Goal: Information Seeking & Learning: Learn about a topic

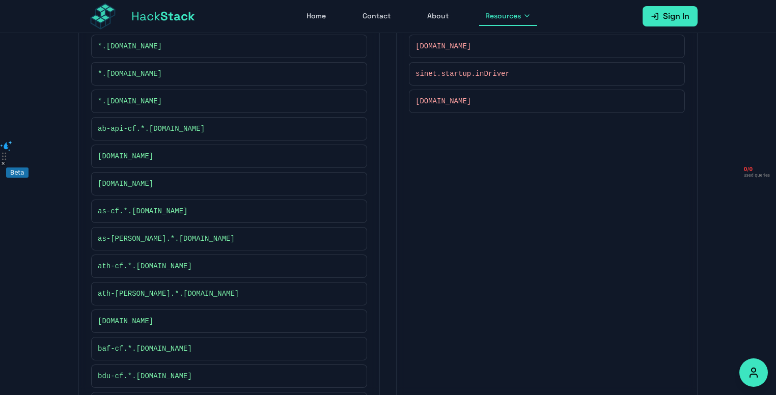
scroll to position [257, 0]
drag, startPoint x: 183, startPoint y: 182, endPoint x: 82, endPoint y: 186, distance: 100.9
copy span "[DOMAIN_NAME]"
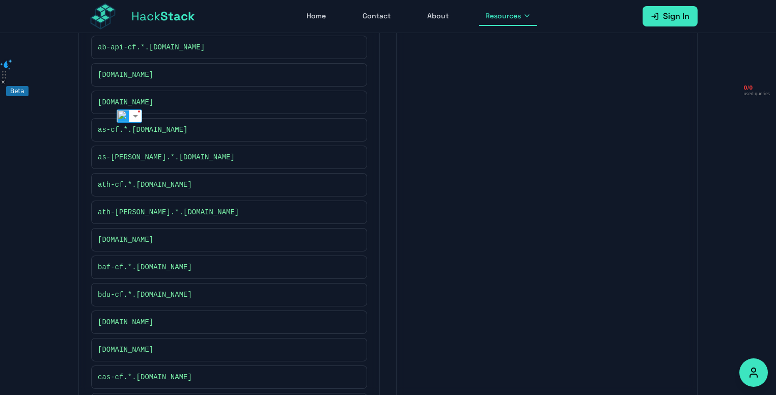
scroll to position [340, 0]
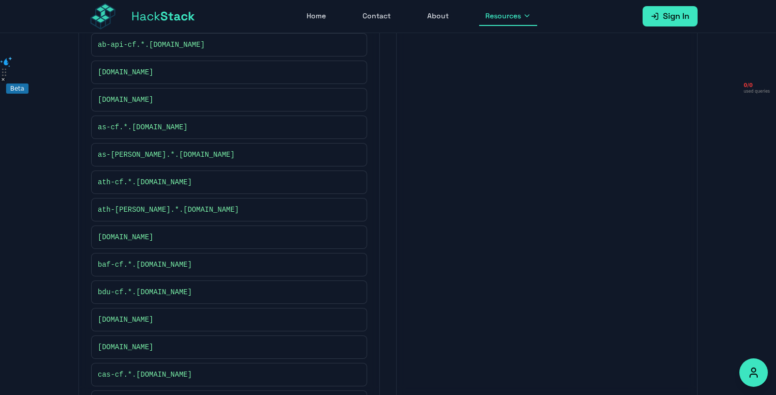
drag, startPoint x: 210, startPoint y: 232, endPoint x: 69, endPoint y: 228, distance: 141.0
copy span "[DOMAIN_NAME]"
click at [99, 312] on div "[DOMAIN_NAME]" at bounding box center [229, 319] width 276 height 23
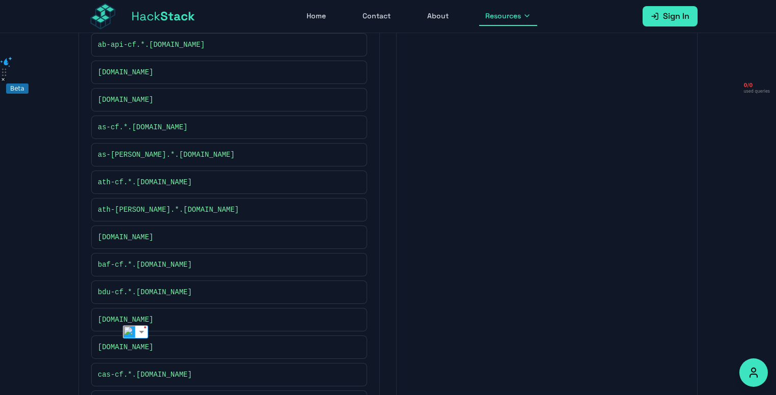
copy span "[DOMAIN_NAME]"
